Goal: Transaction & Acquisition: Purchase product/service

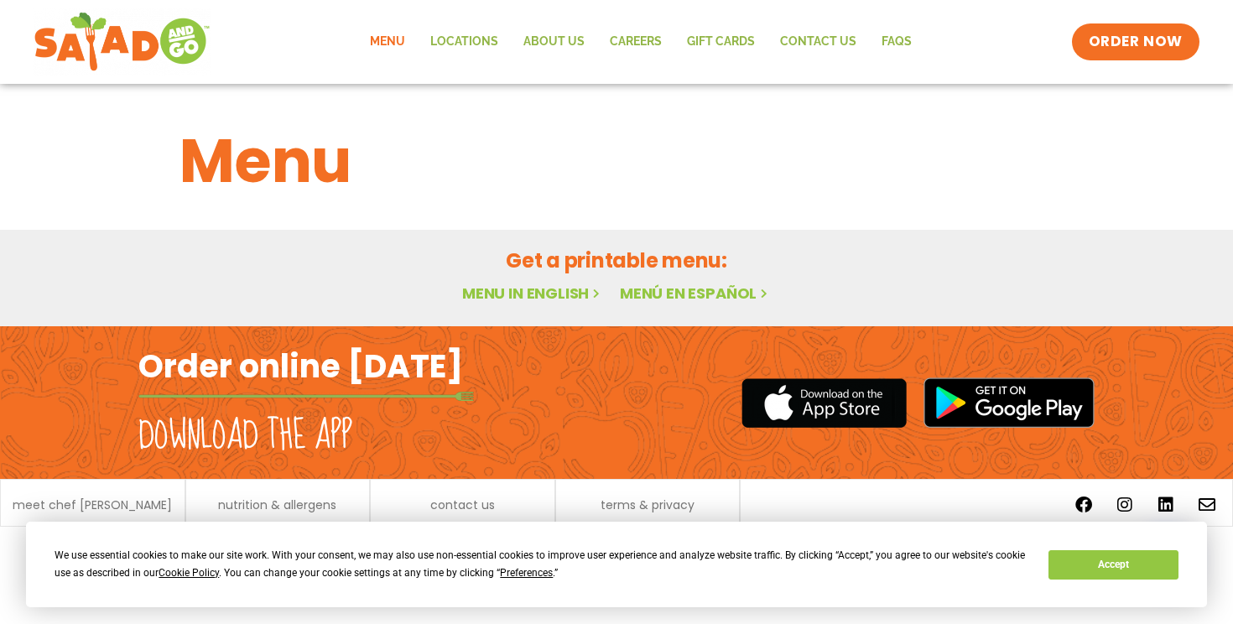
click at [1103, 586] on div "We use essential cookies to make our site work. With your consent, we may also …" at bounding box center [616, 565] width 1181 height 86
click at [1103, 560] on button "Accept" at bounding box center [1112, 564] width 129 height 29
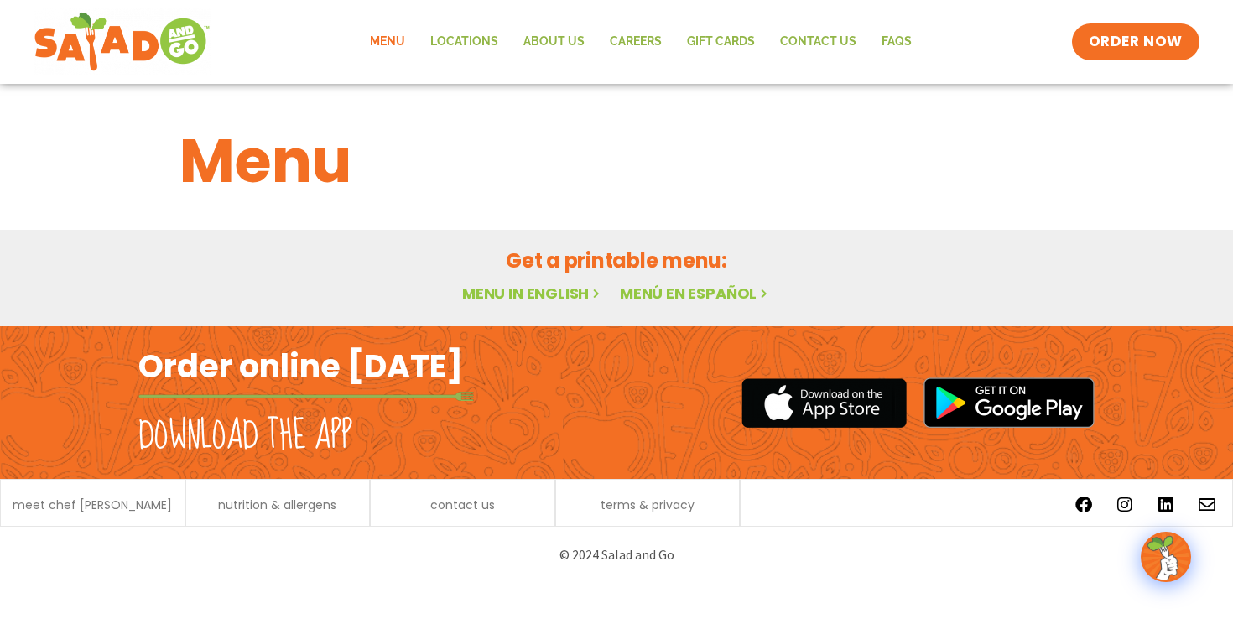
click at [396, 60] on link "Menu" at bounding box center [387, 42] width 60 height 39
click at [549, 285] on link "Menu in English" at bounding box center [532, 293] width 141 height 21
click at [537, 285] on link "Menu in English" at bounding box center [532, 293] width 141 height 21
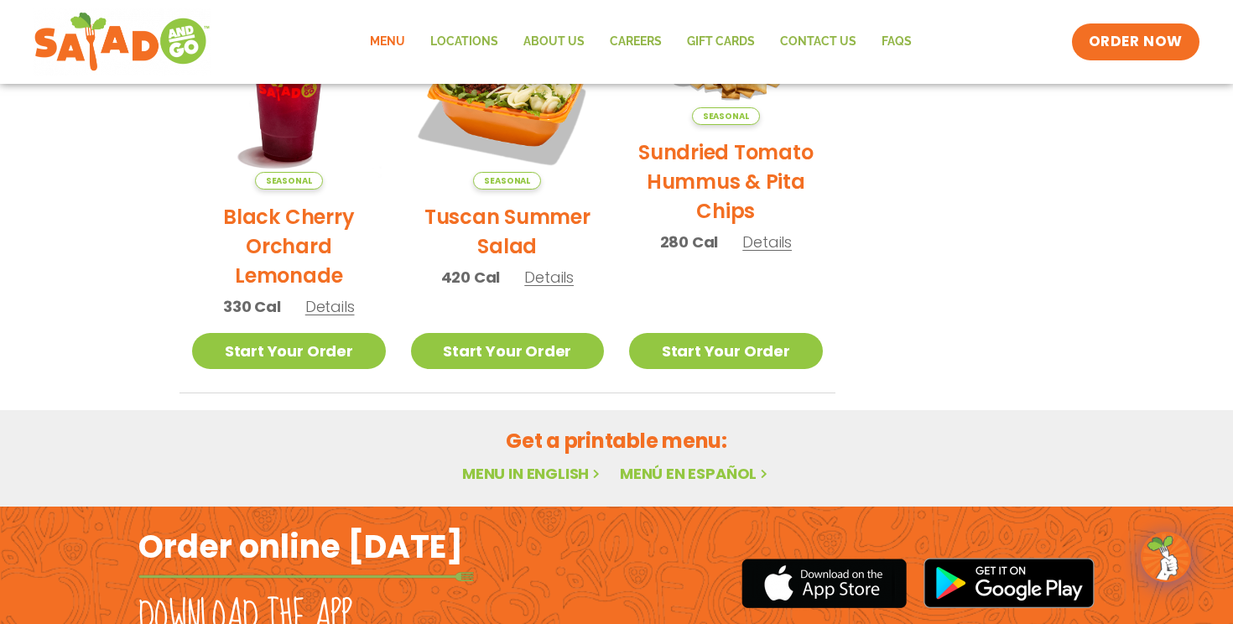
scroll to position [901, 0]
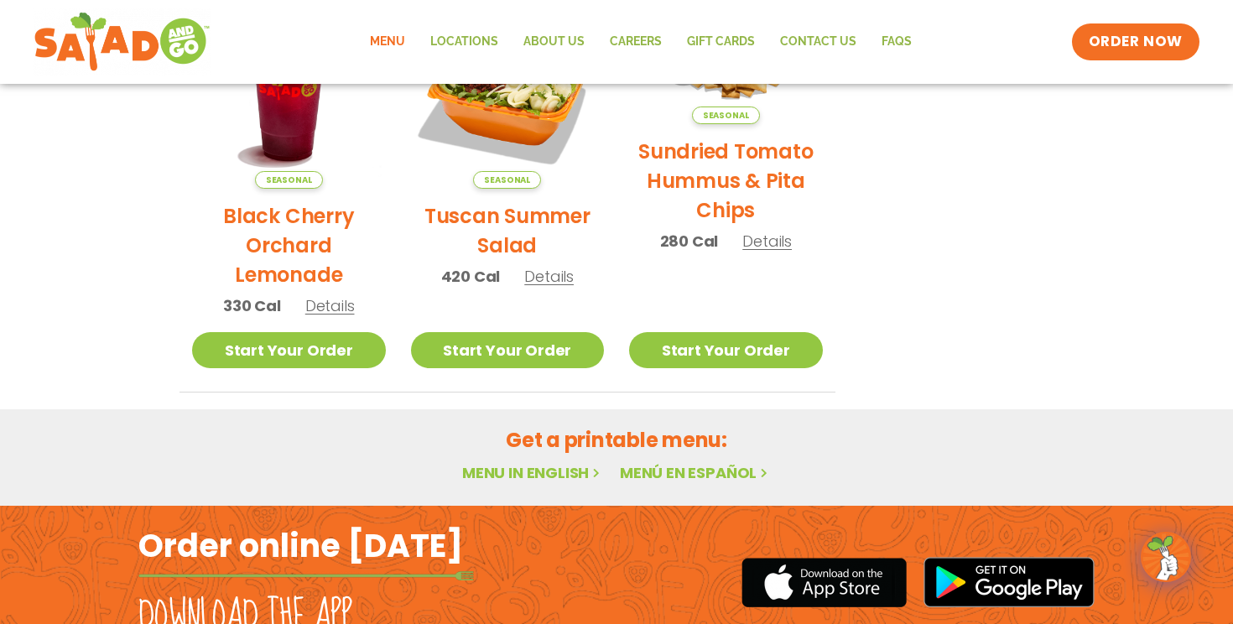
click at [527, 218] on h2 "Tuscan Summer Salad" at bounding box center [508, 230] width 194 height 59
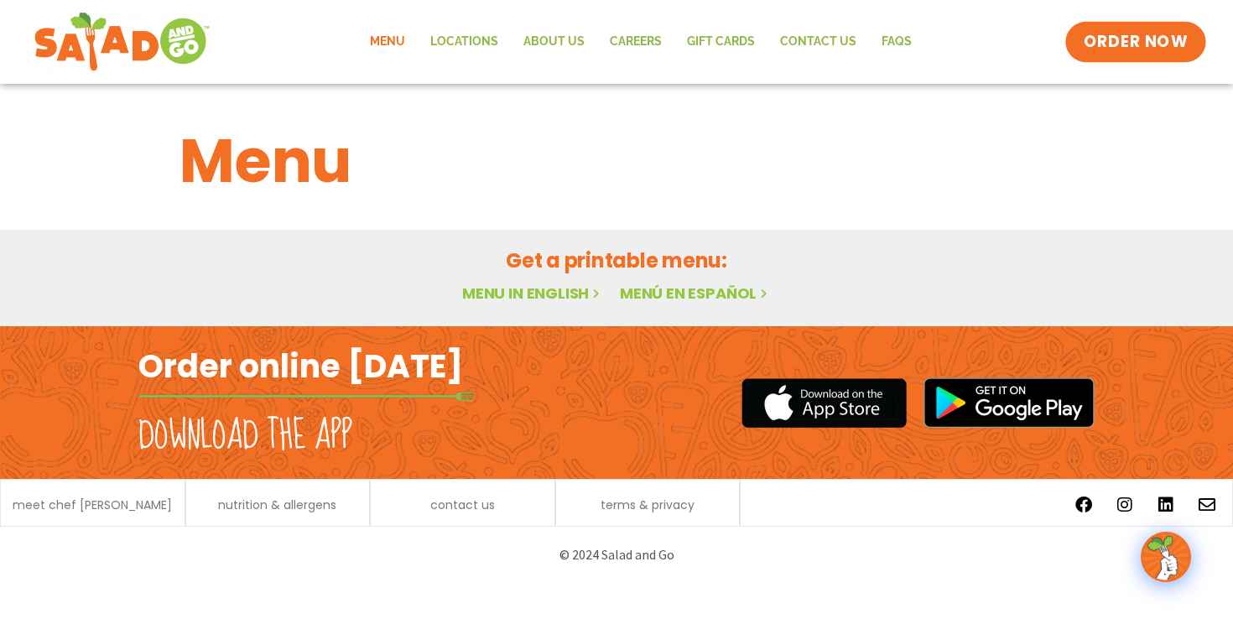
click at [1150, 27] on link "ORDER NOW" at bounding box center [1135, 42] width 141 height 40
